Goal: Obtain resource: Download file/media

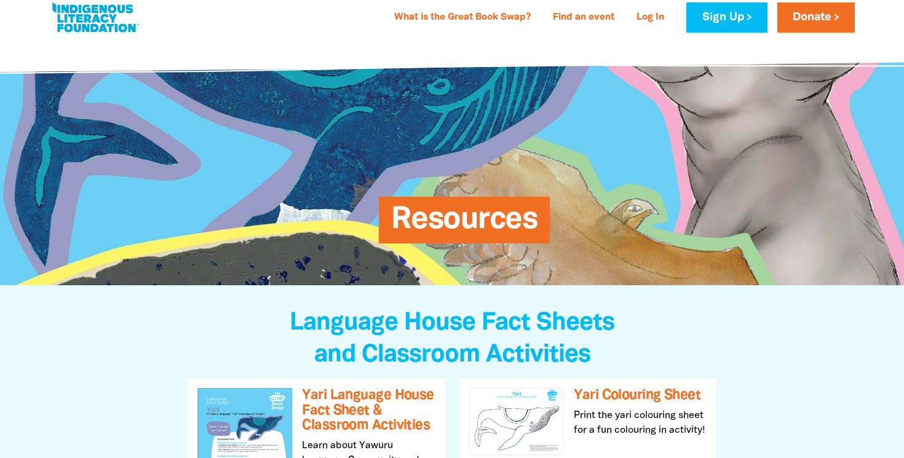
scroll to position [16, 0]
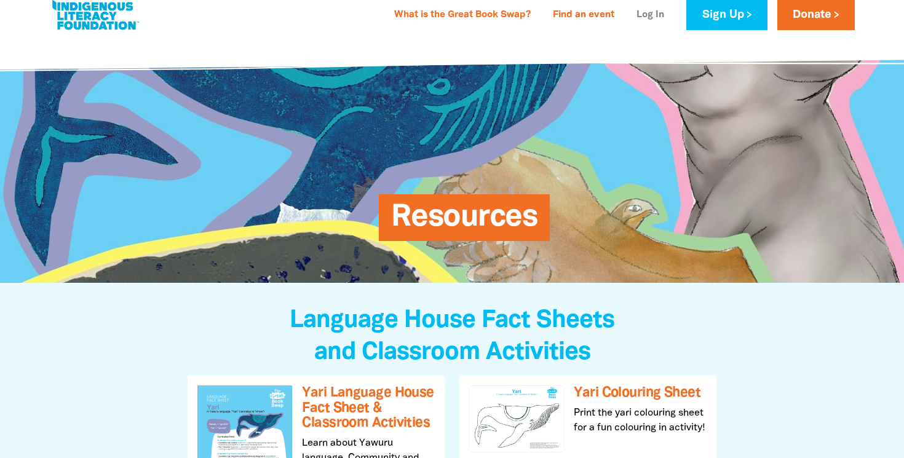
click at [650, 12] on link "Log In" at bounding box center [650, 16] width 42 height 20
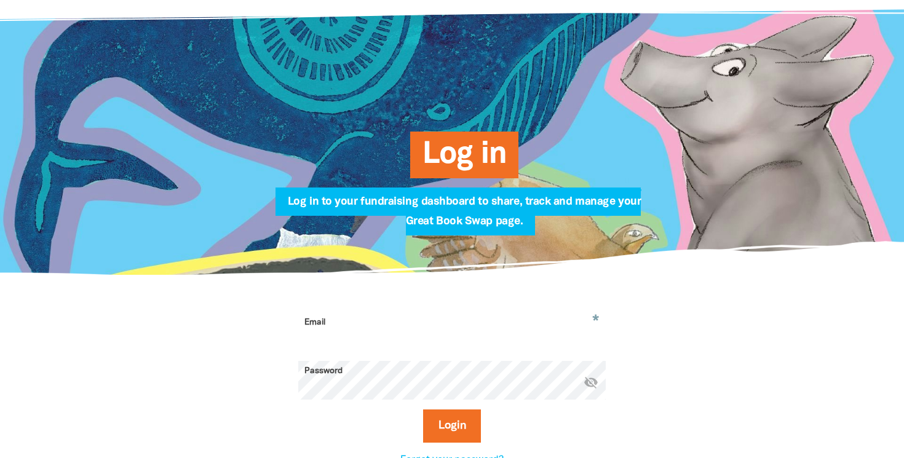
scroll to position [73, 0]
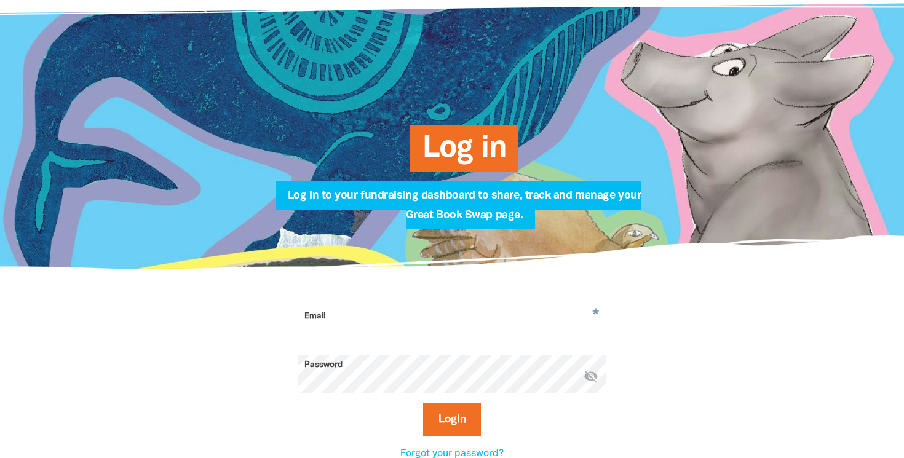
click at [388, 339] on input "Email" at bounding box center [451, 325] width 307 height 39
type input "patricia.maclean1@det.nsw.edu.au"
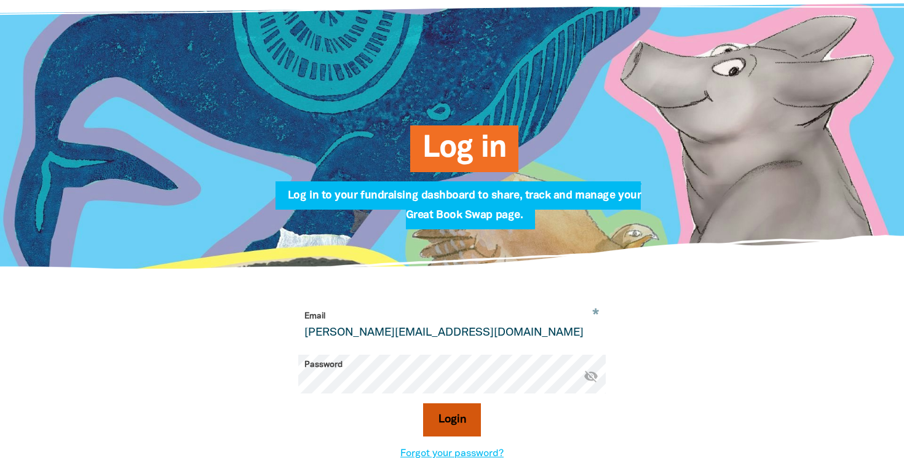
click at [459, 424] on button "Login" at bounding box center [452, 419] width 58 height 33
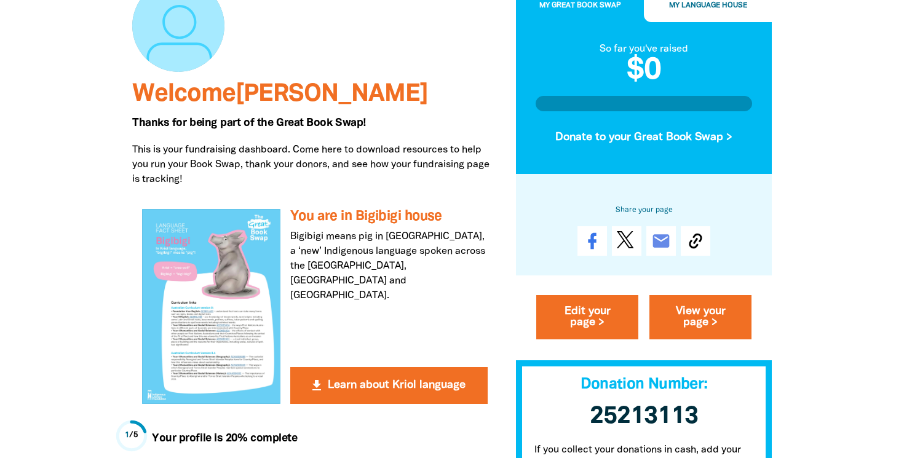
scroll to position [150, 0]
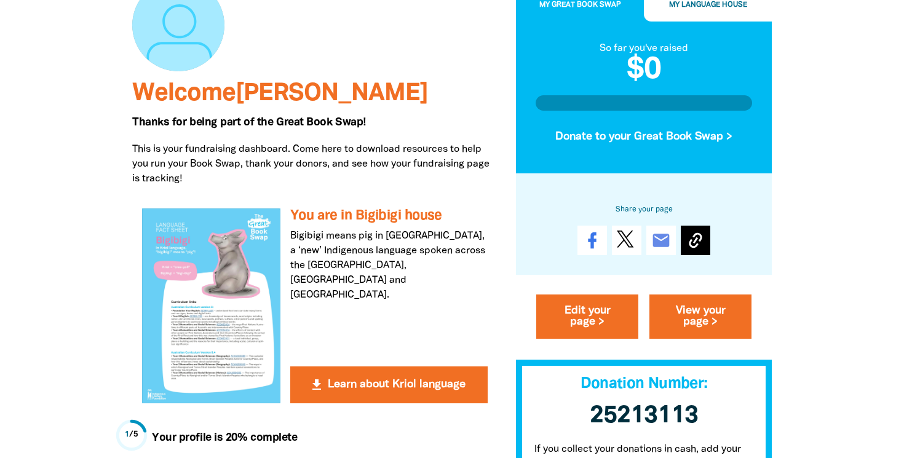
click at [694, 240] on icon at bounding box center [696, 241] width 20 height 20
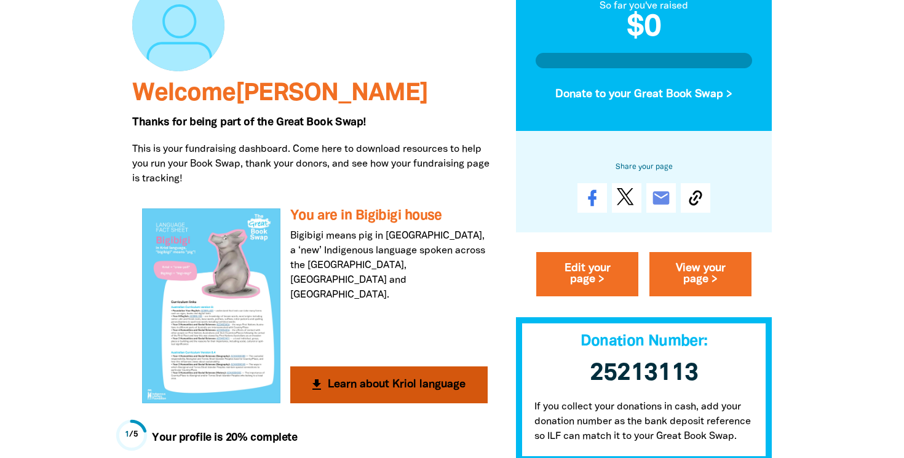
click at [398, 384] on button "get_app Learn about Kriol language" at bounding box center [388, 384] width 197 height 37
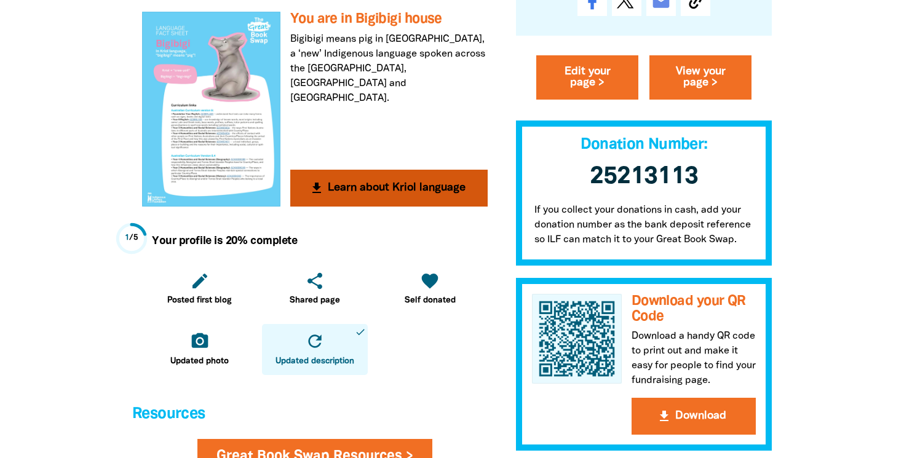
scroll to position [336, 0]
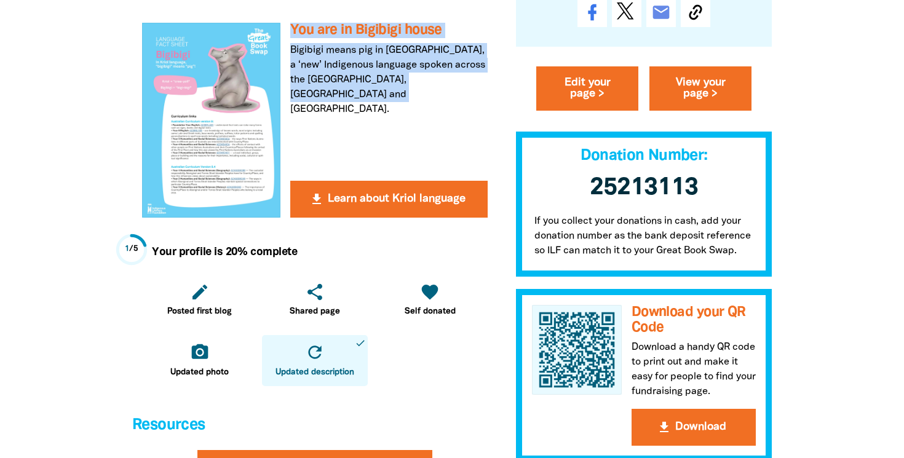
drag, startPoint x: 353, startPoint y: 97, endPoint x: 287, endPoint y: 23, distance: 98.9
click at [287, 23] on div "get_app You are in Bigibigi house Bigibigi means pig in Kriol, a ‘new’ Indigeno…" at bounding box center [314, 120] width 365 height 214
copy div "You are in Bigibigi house Bigibigi means pig in Kriol, a ‘new’ Indigenous langu…"
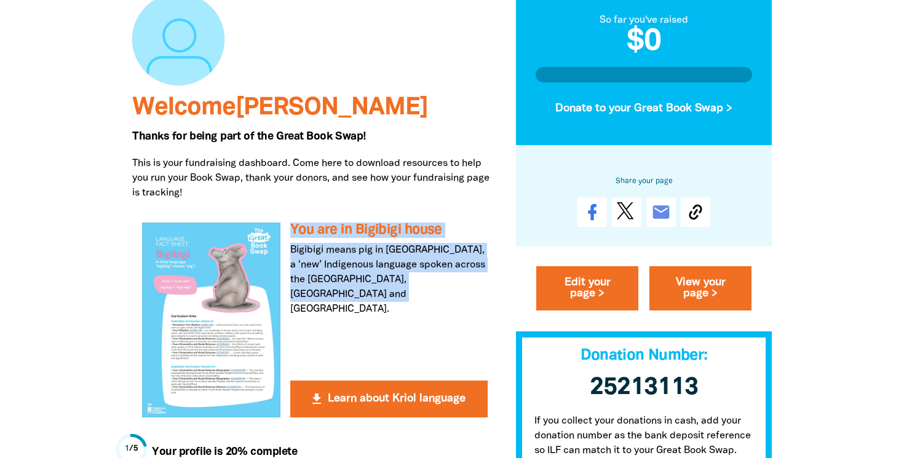
scroll to position [0, 0]
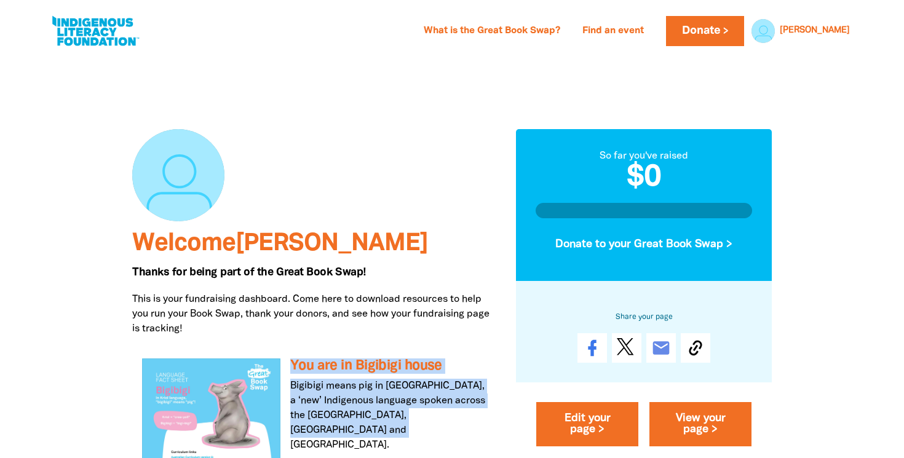
click at [66, 28] on link at bounding box center [95, 31] width 92 height 38
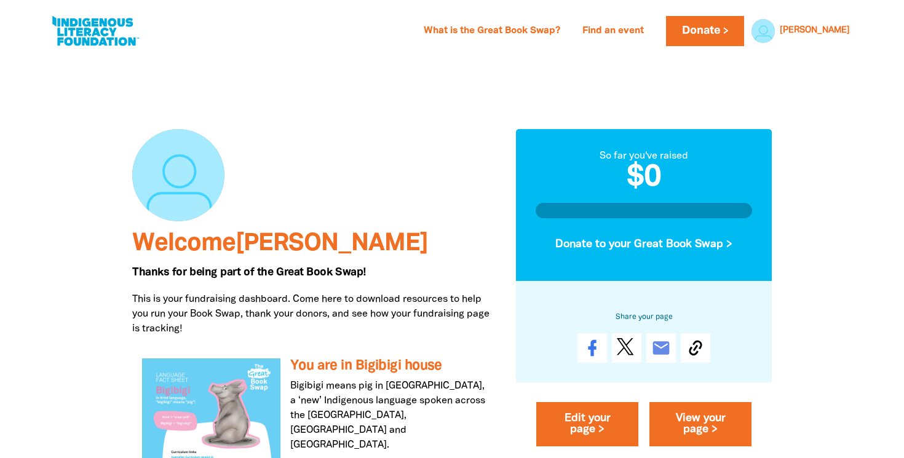
select select "primary-school"
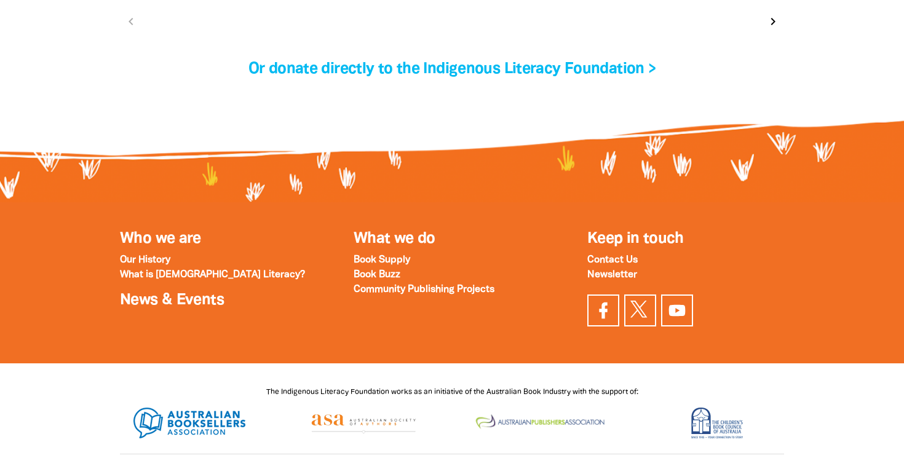
scroll to position [4262, 0]
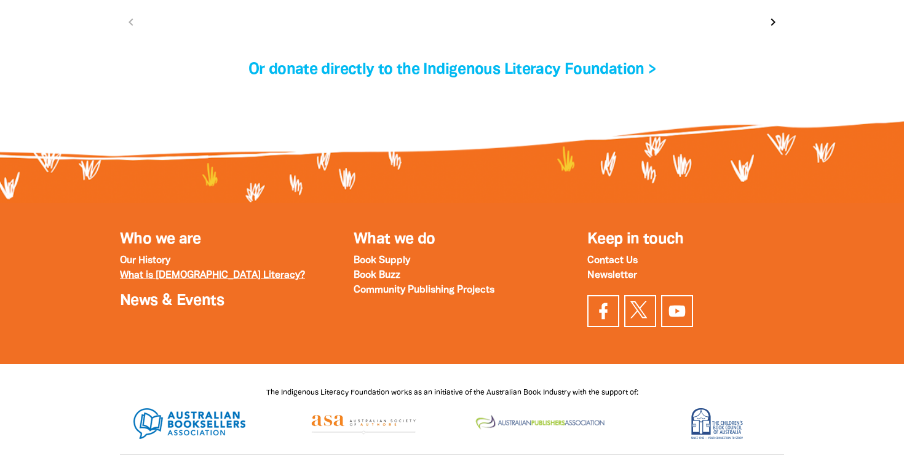
click at [205, 271] on strong "What is [DEMOGRAPHIC_DATA] Literacy?" at bounding box center [212, 275] width 185 height 9
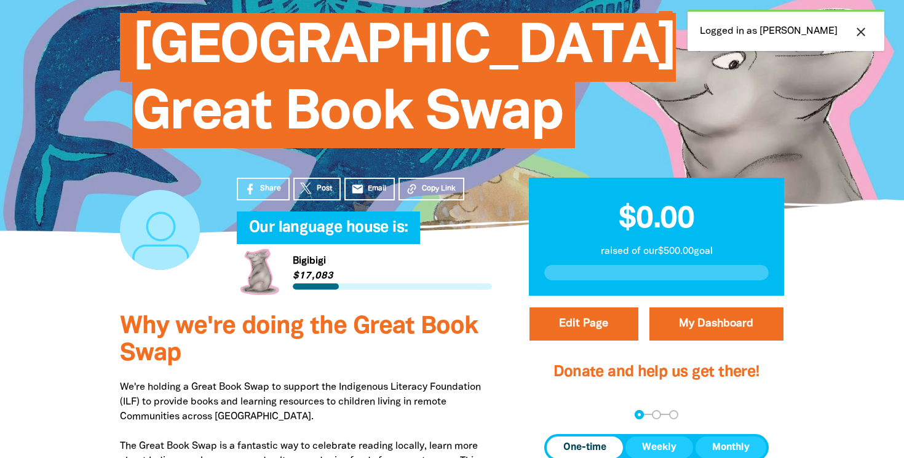
scroll to position [159, 0]
